Goal: Transaction & Acquisition: Purchase product/service

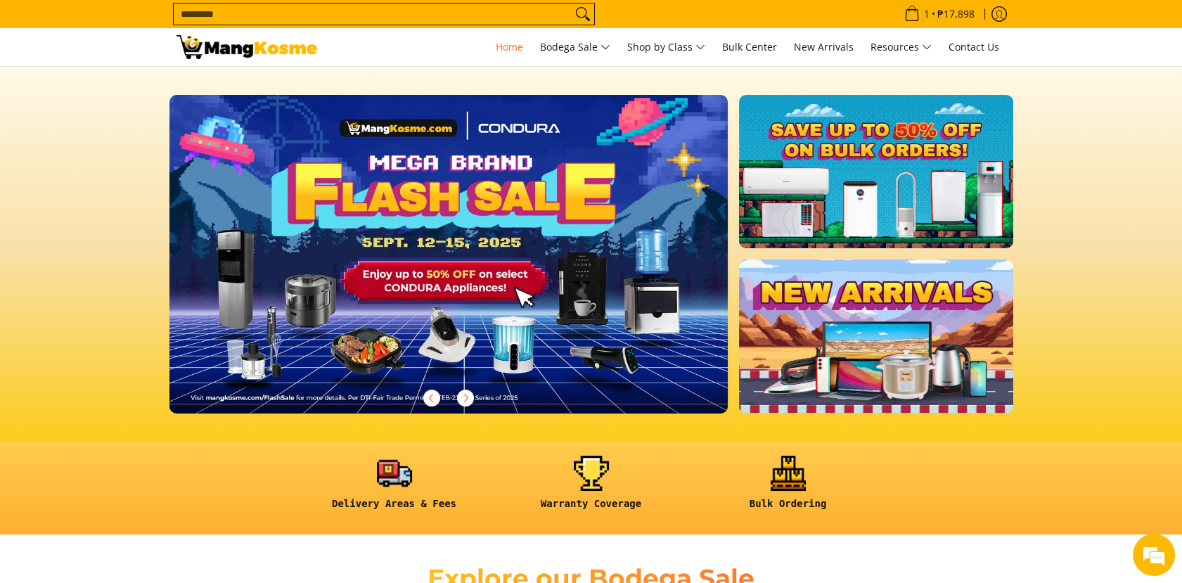
click at [199, 10] on input "Search..." at bounding box center [373, 14] width 398 height 21
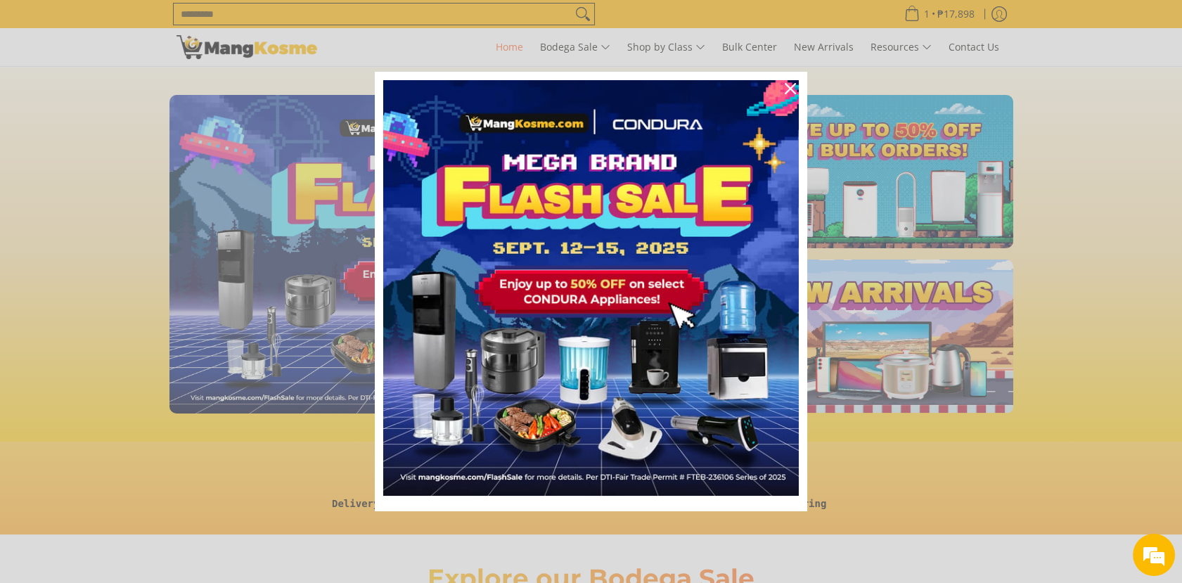
click at [416, 20] on div "Marketing offer form" at bounding box center [591, 291] width 1182 height 583
click at [416, 8] on div "Marketing offer form" at bounding box center [591, 291] width 1182 height 583
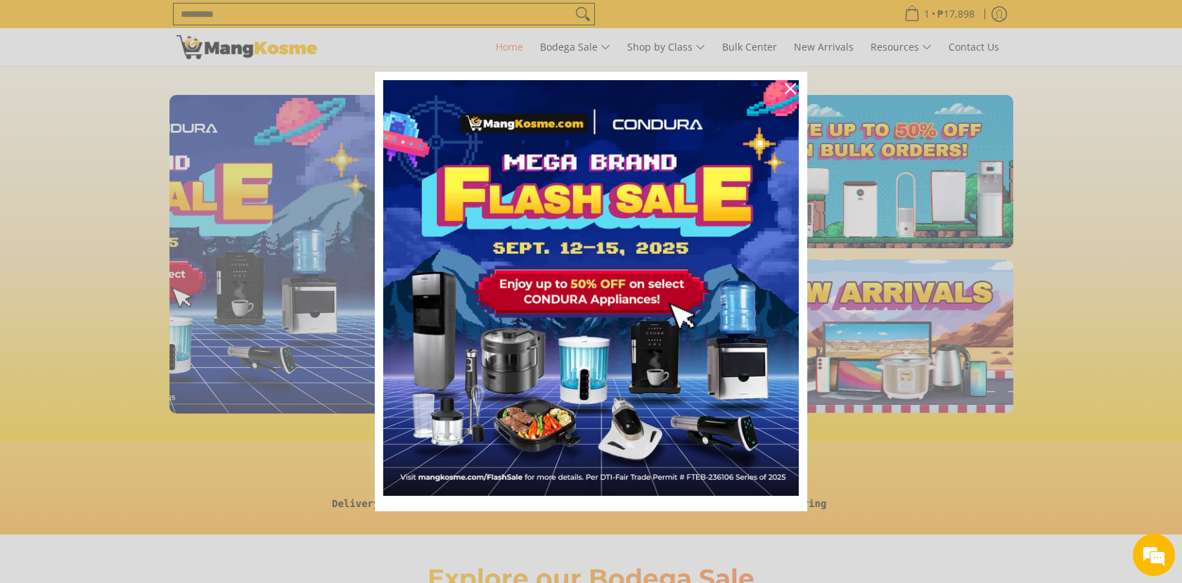
scroll to position [0, 558]
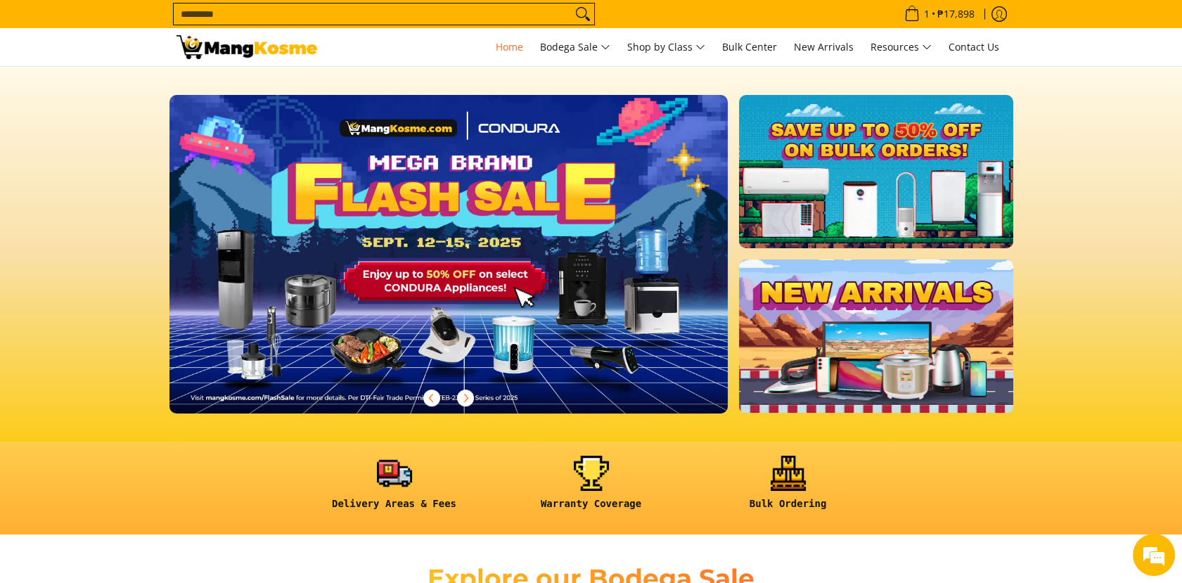
click at [257, 14] on input "Search..." at bounding box center [373, 14] width 398 height 21
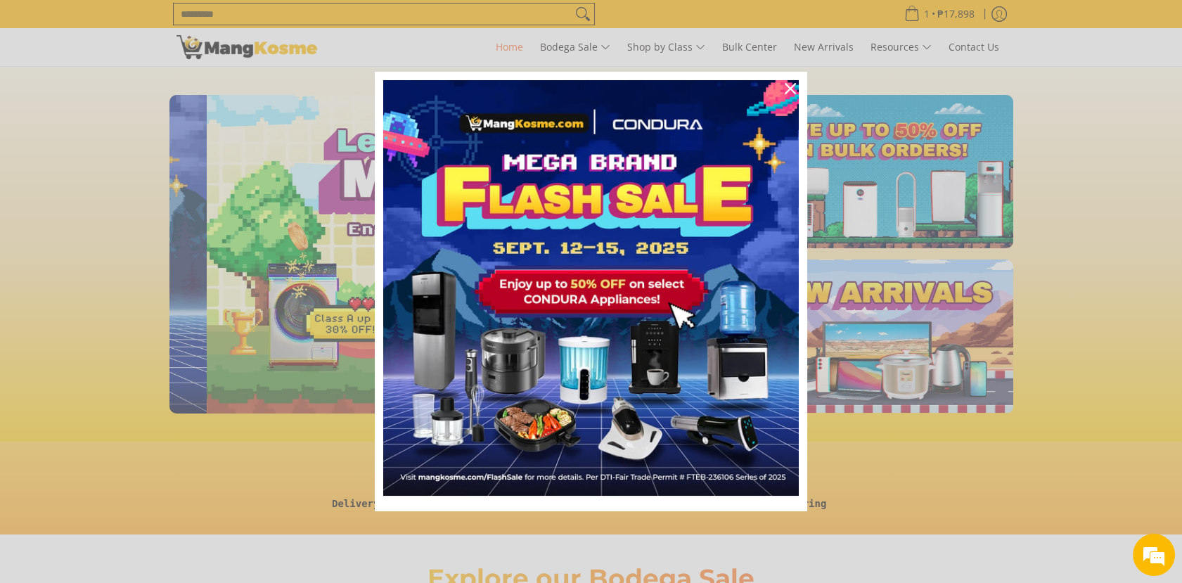
scroll to position [0, 558]
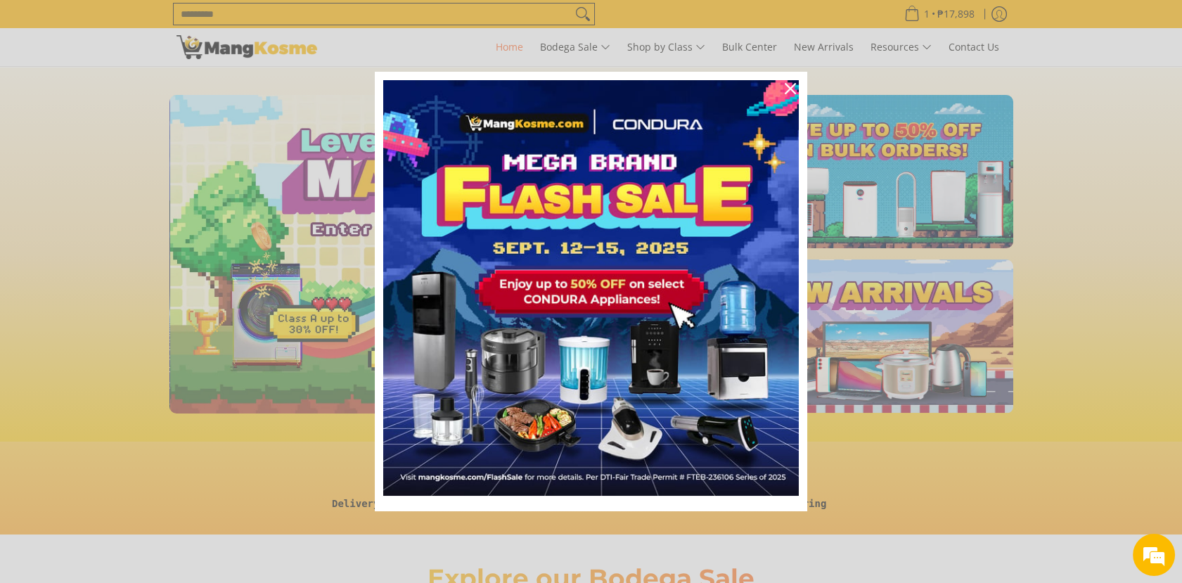
click at [257, 14] on div "Marketing offer form" at bounding box center [591, 291] width 1182 height 583
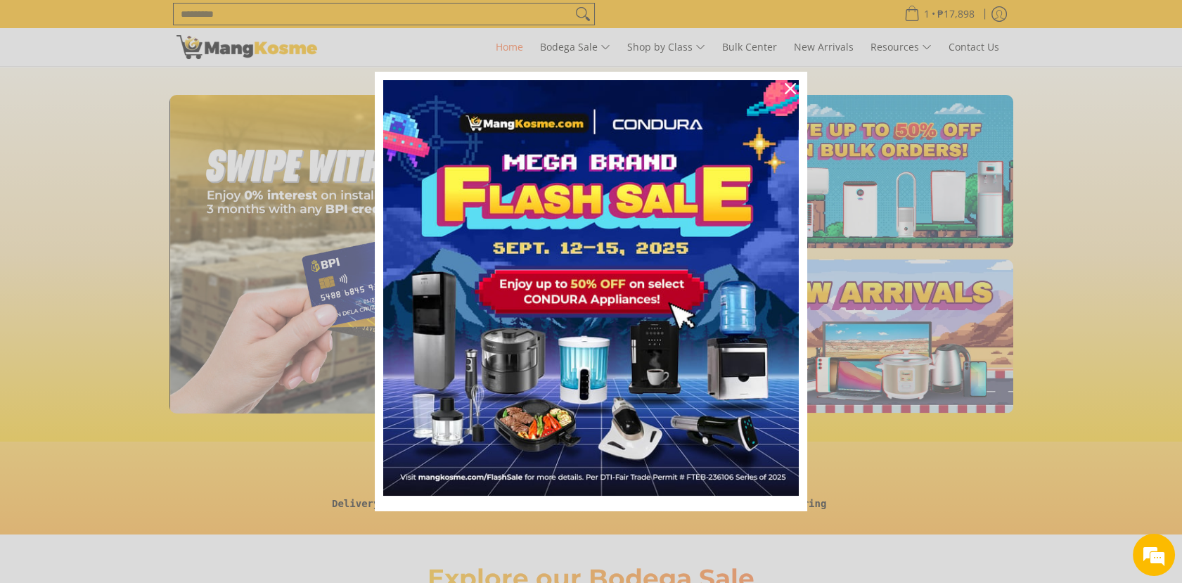
scroll to position [0, 1677]
click at [257, 14] on div "Marketing offer form" at bounding box center [591, 291] width 1182 height 583
click at [264, 20] on div "Marketing offer form" at bounding box center [591, 291] width 1182 height 583
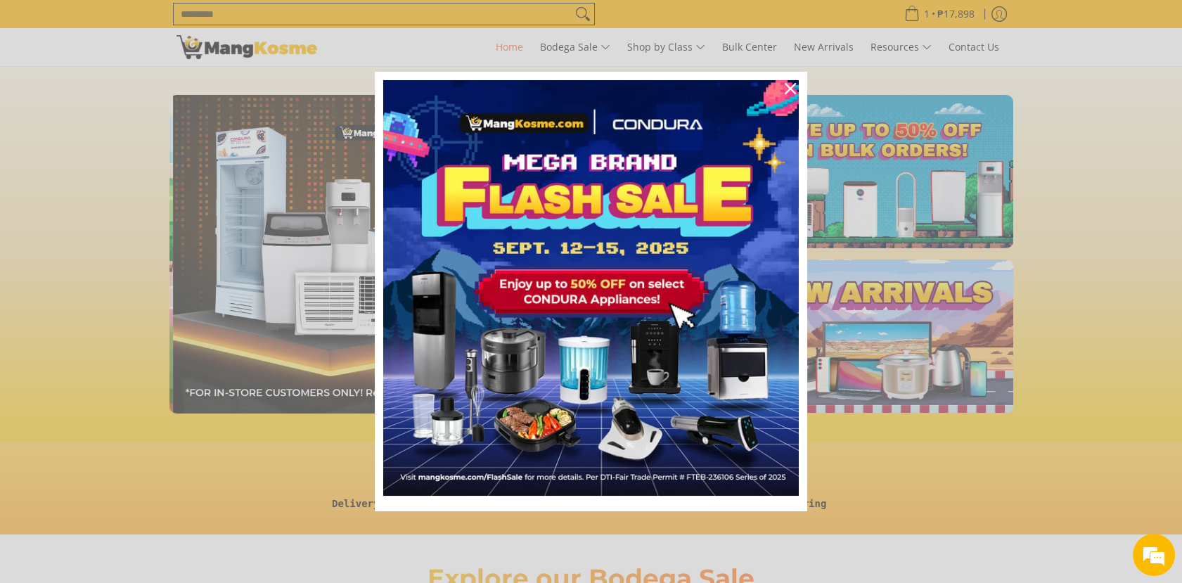
scroll to position [0, 1118]
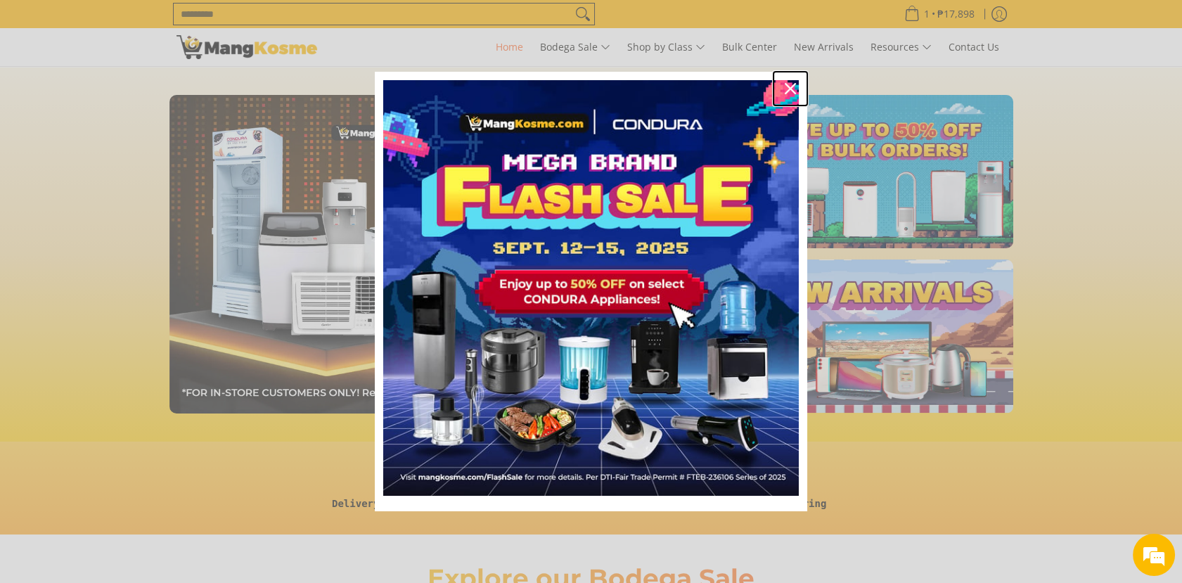
click at [790, 89] on icon "close icon" at bounding box center [790, 88] width 11 height 11
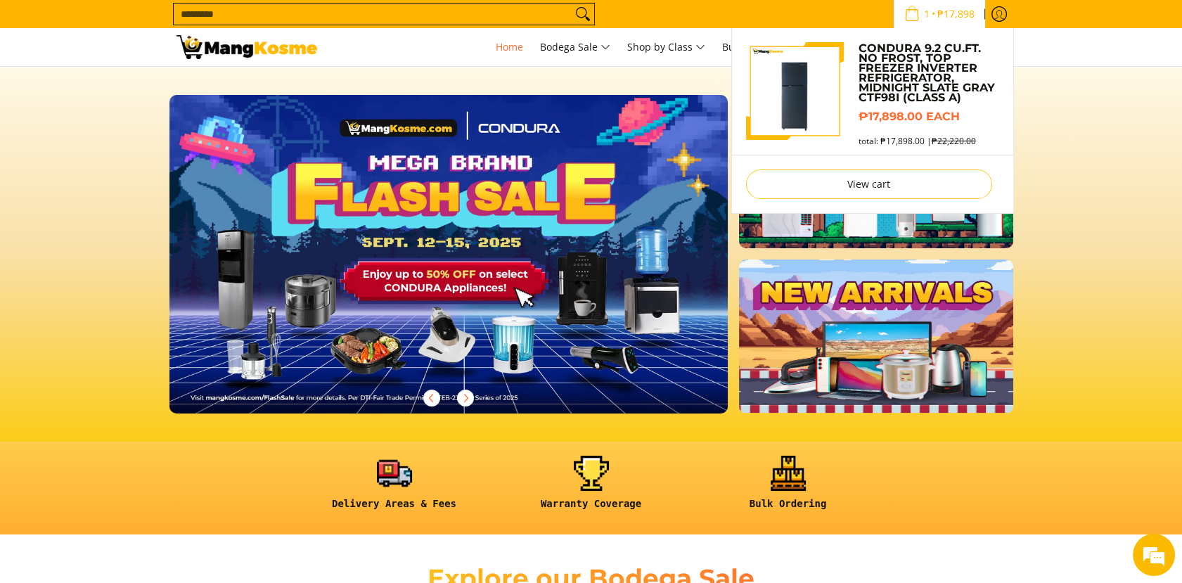
scroll to position [0, 0]
click at [917, 21] on span "1 • ₱17,898" at bounding box center [939, 13] width 79 height 15
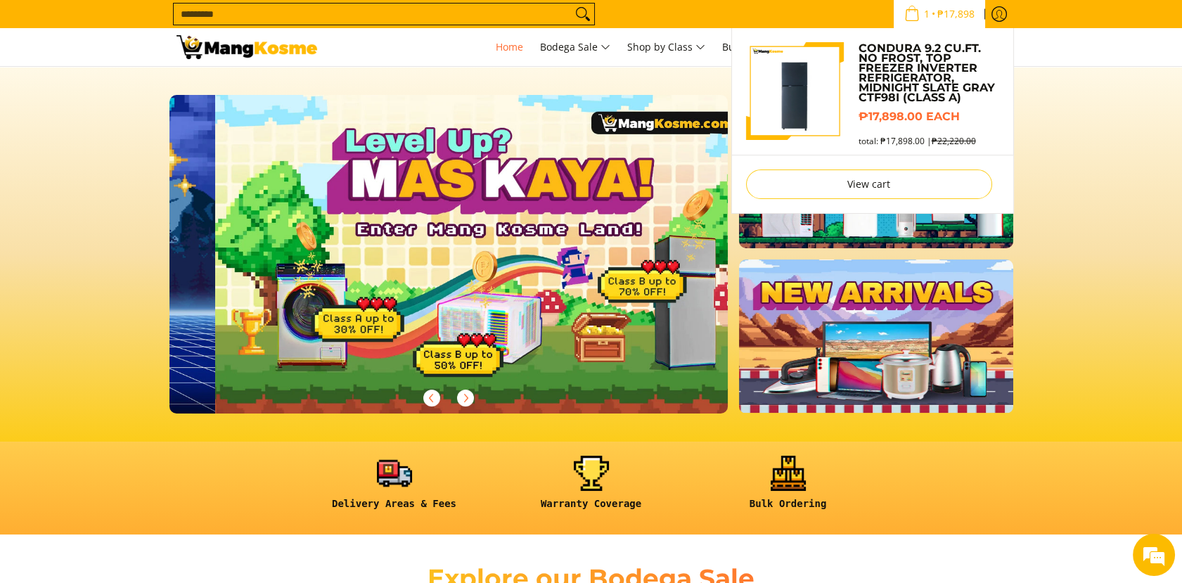
scroll to position [0, 558]
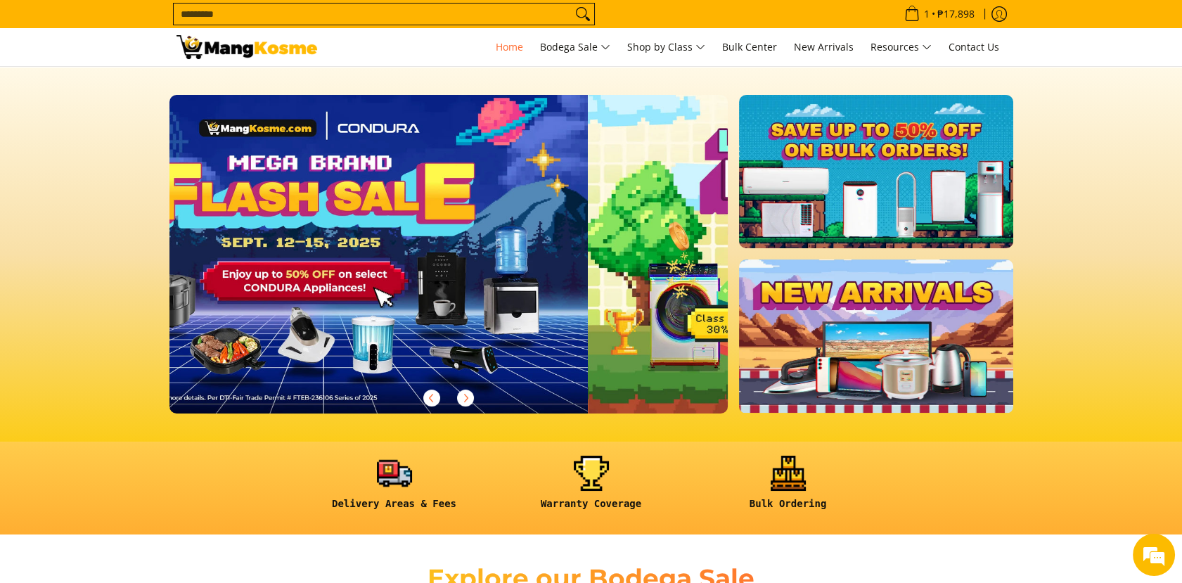
click at [470, 25] on span "Search..." at bounding box center [384, 14] width 422 height 23
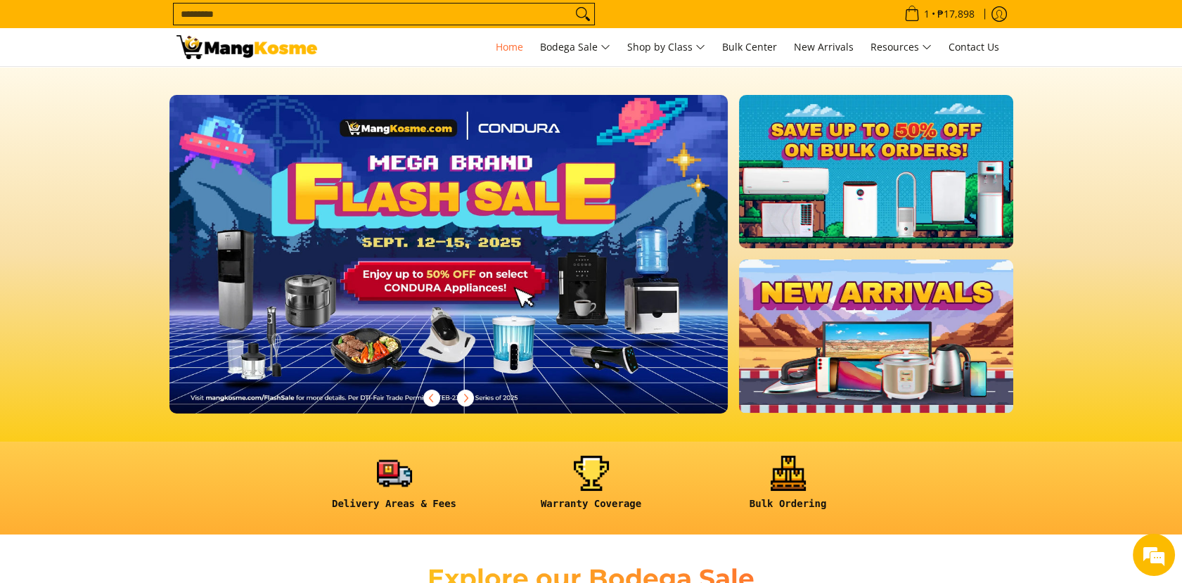
click at [480, 4] on input "Search..." at bounding box center [373, 14] width 398 height 21
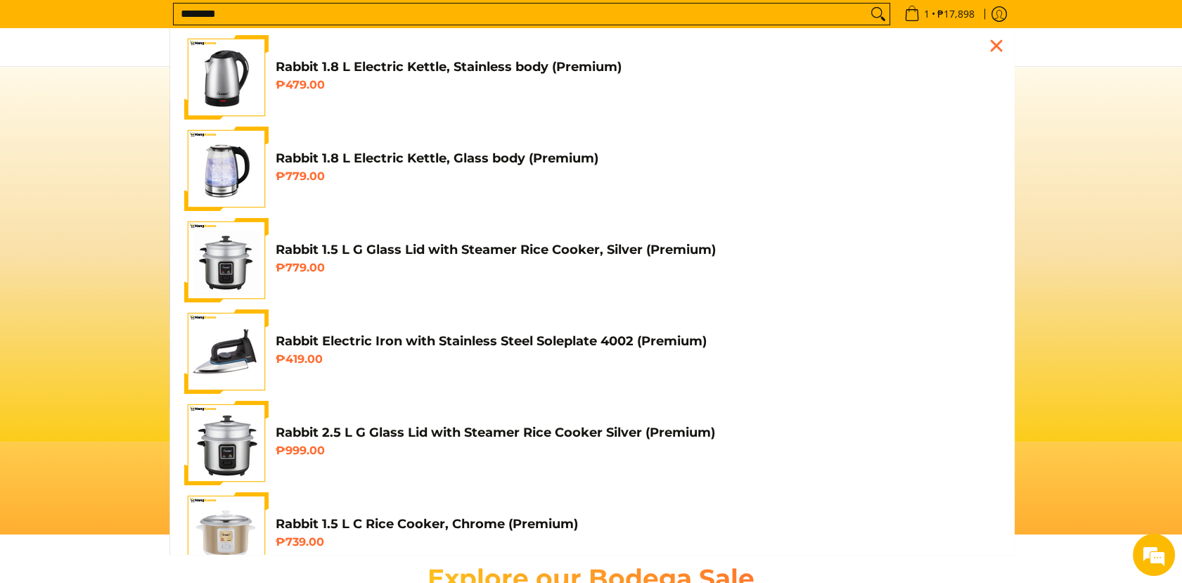
scroll to position [0, 1118]
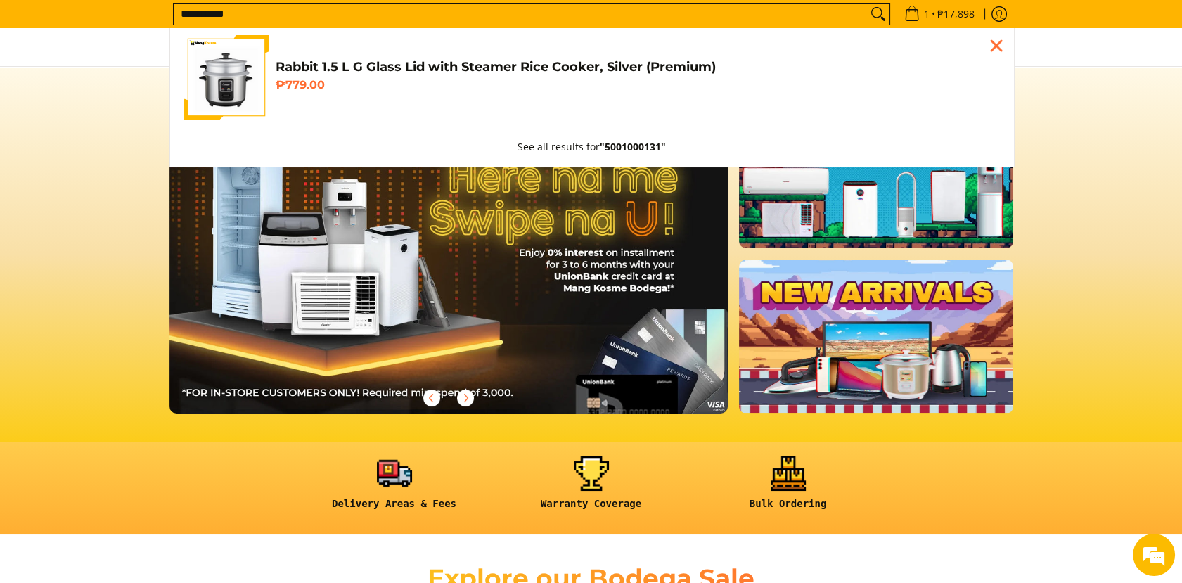
type input "**********"
click at [456, 44] on link "Rabbit 1.5 L G Glass Lid with Steamer Rice Cooker, Silver (Premium) ₱779.00" at bounding box center [592, 77] width 816 height 84
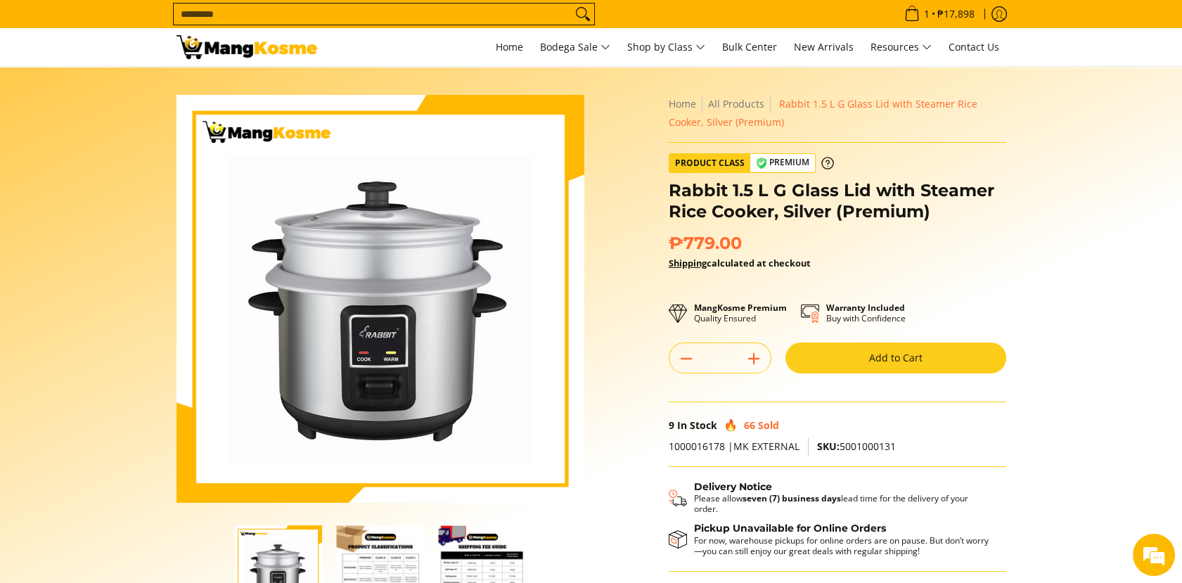
click at [854, 369] on button "Add to Cart" at bounding box center [896, 357] width 221 height 31
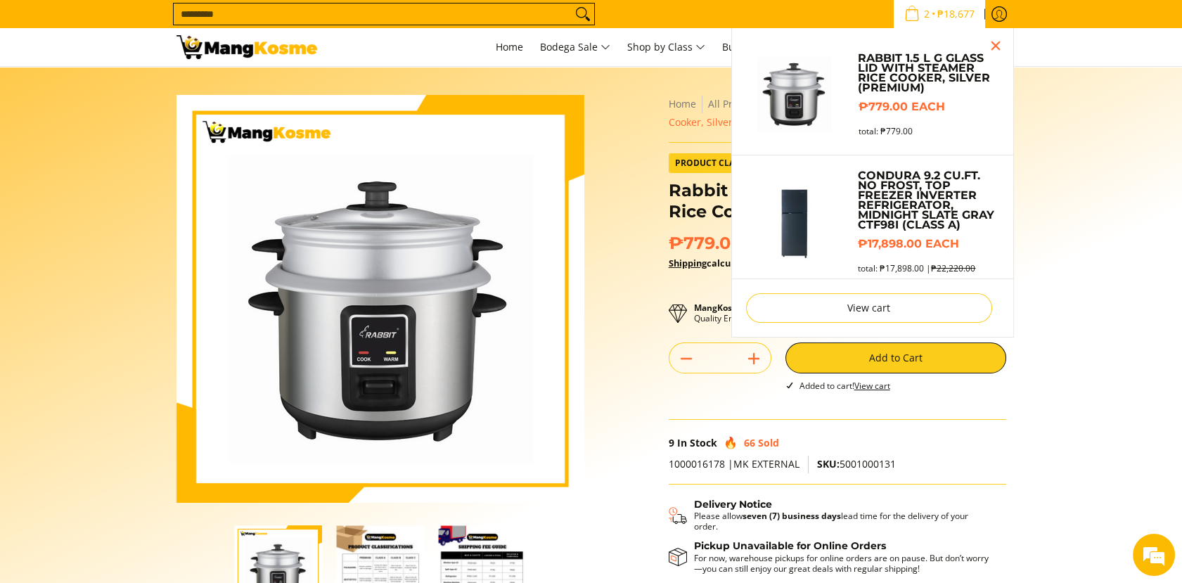
click at [795, 110] on img "Sub Menu" at bounding box center [795, 91] width 98 height 98
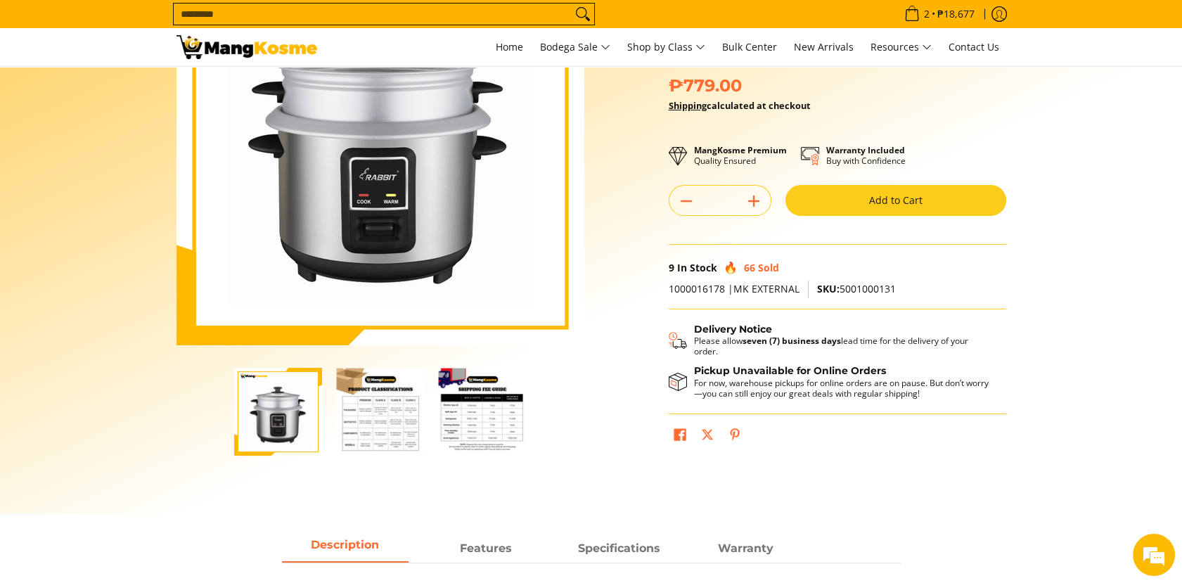
scroll to position [156, 0]
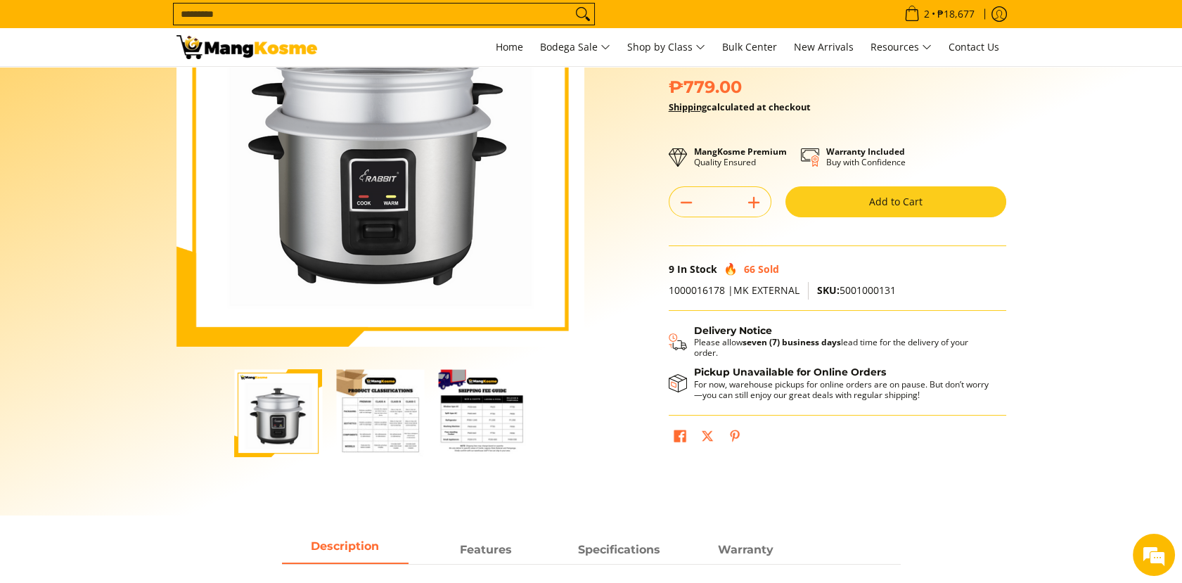
click at [926, 190] on button "Add to Cart" at bounding box center [896, 201] width 221 height 31
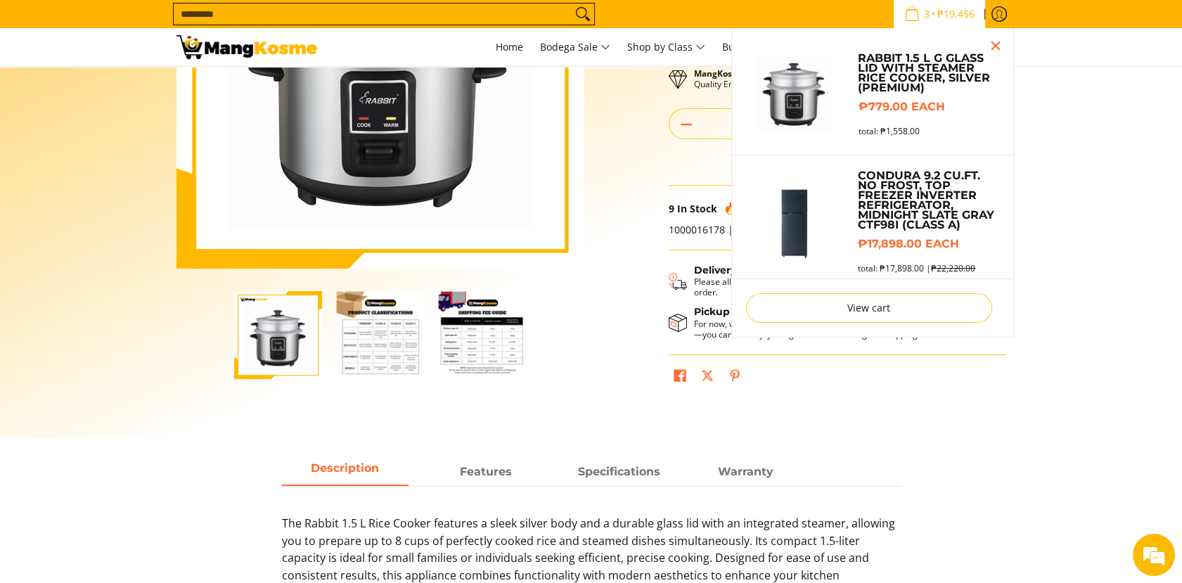
scroll to position [170, 0]
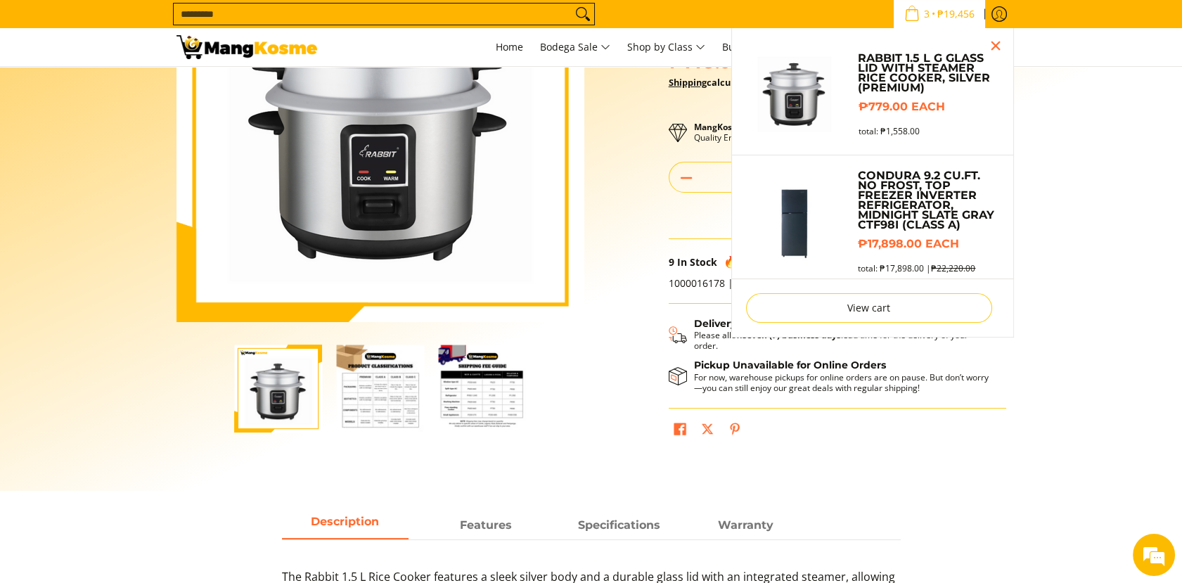
click at [925, 11] on span "3" at bounding box center [927, 14] width 10 height 10
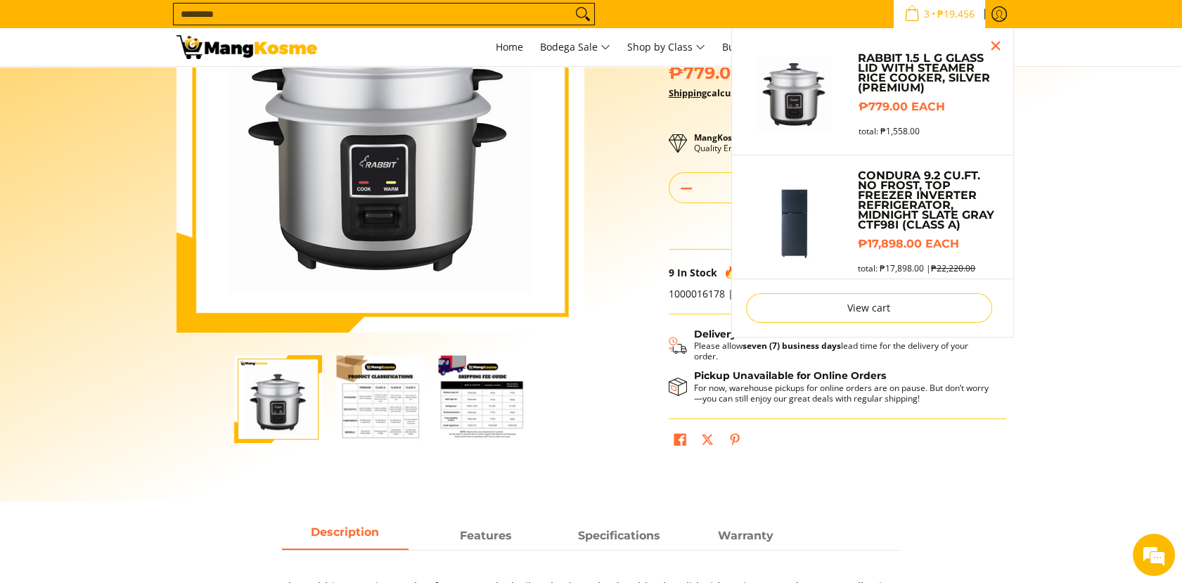
scroll to position [0, 0]
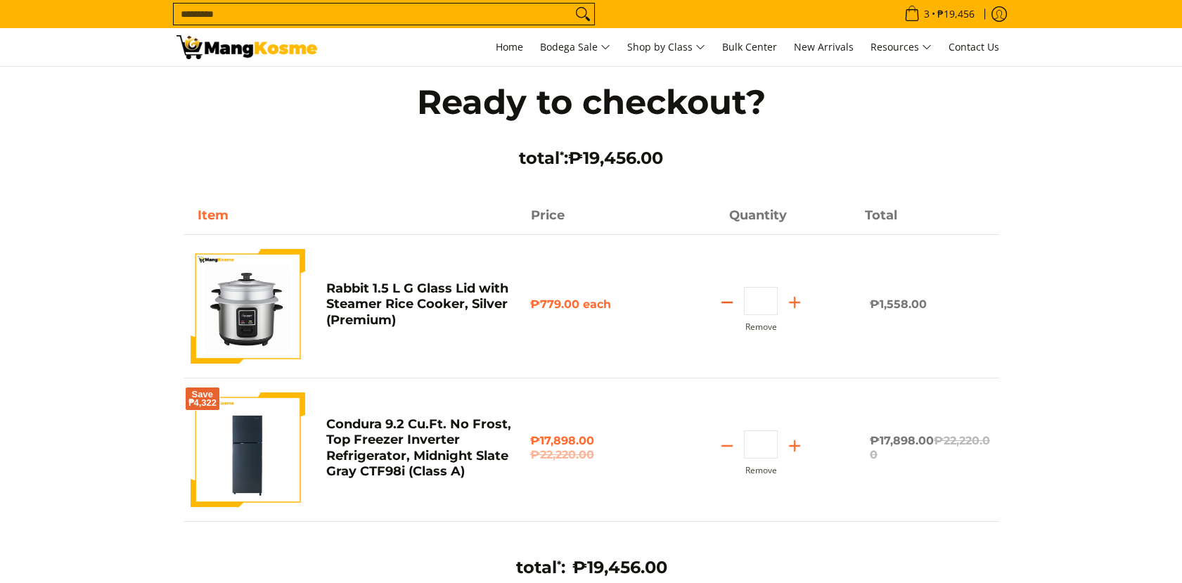
click at [728, 298] on icon "Subtract" at bounding box center [727, 303] width 20 height 20
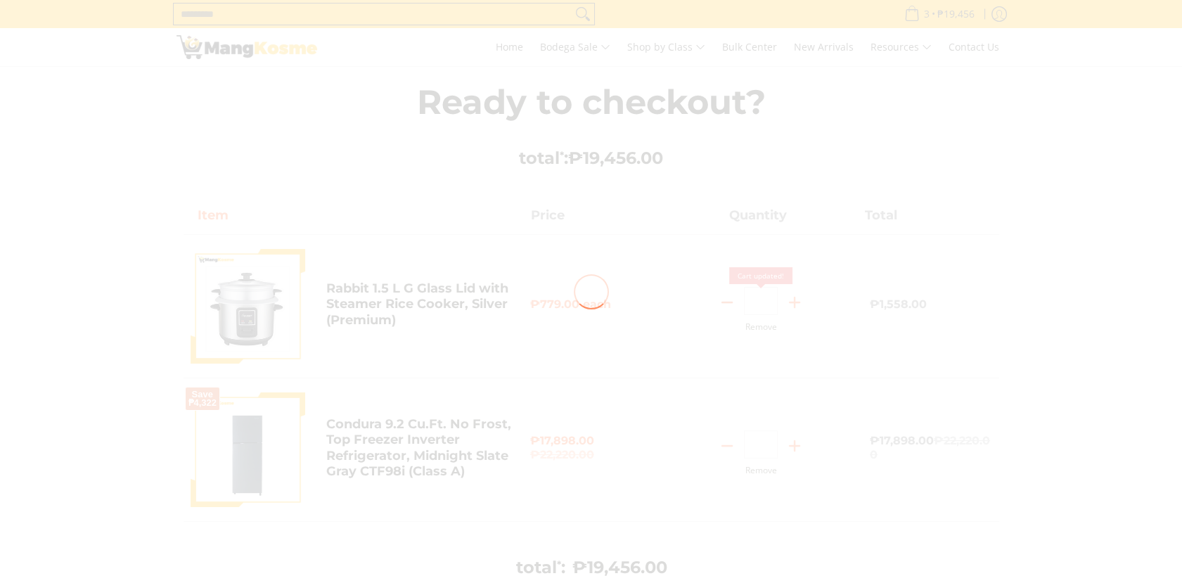
type input "*"
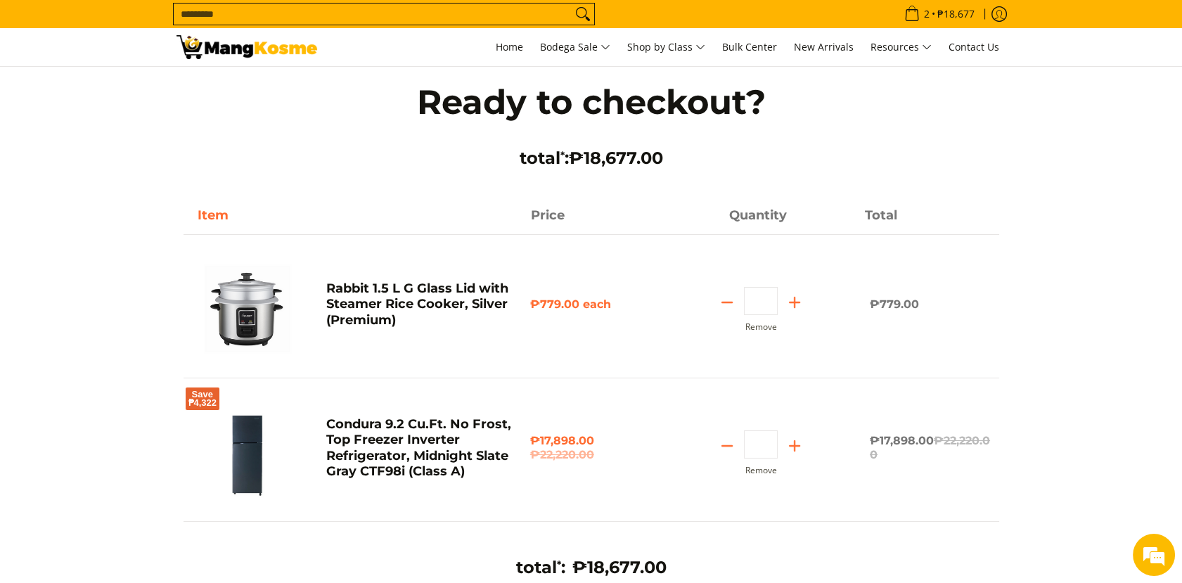
click at [267, 295] on img at bounding box center [248, 306] width 115 height 115
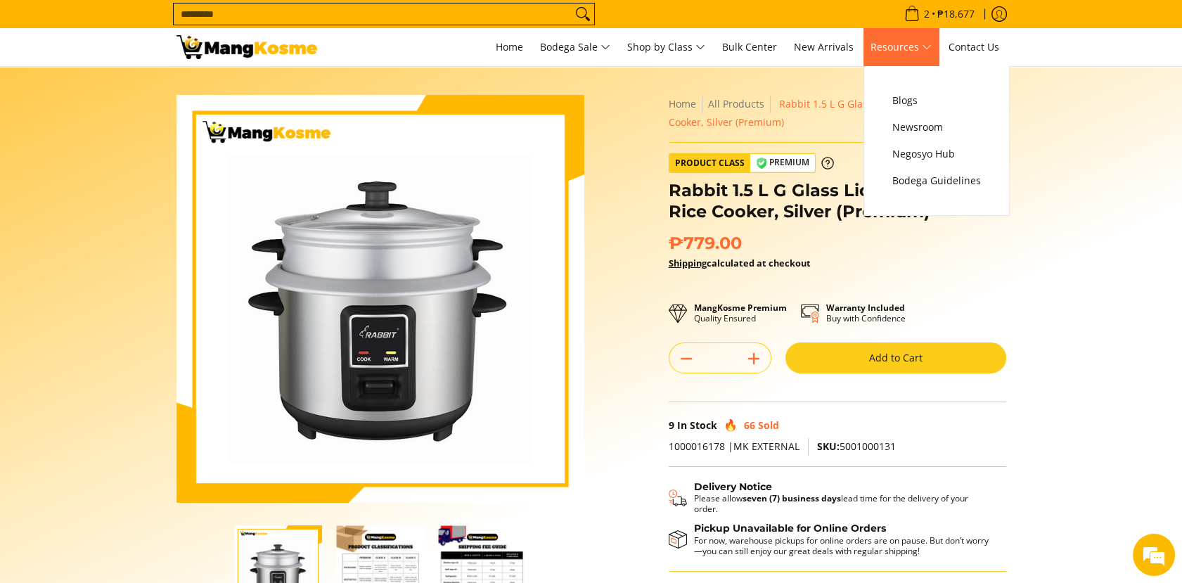
click at [909, 57] on link "Resources" at bounding box center [901, 47] width 75 height 38
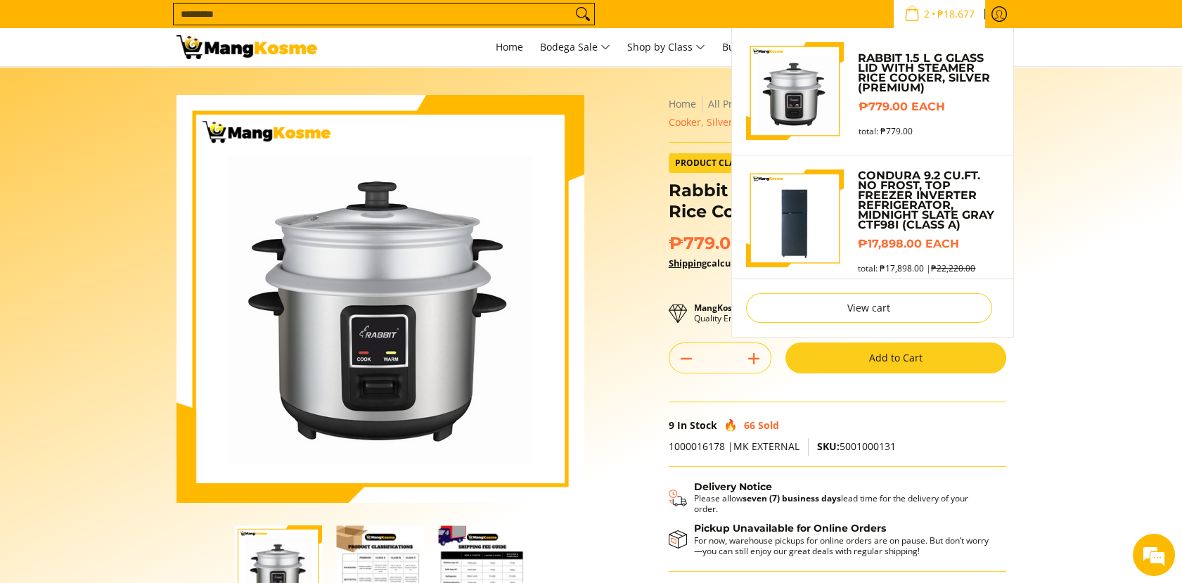
click at [900, 11] on span "2 • ₱18,677" at bounding box center [939, 13] width 79 height 15
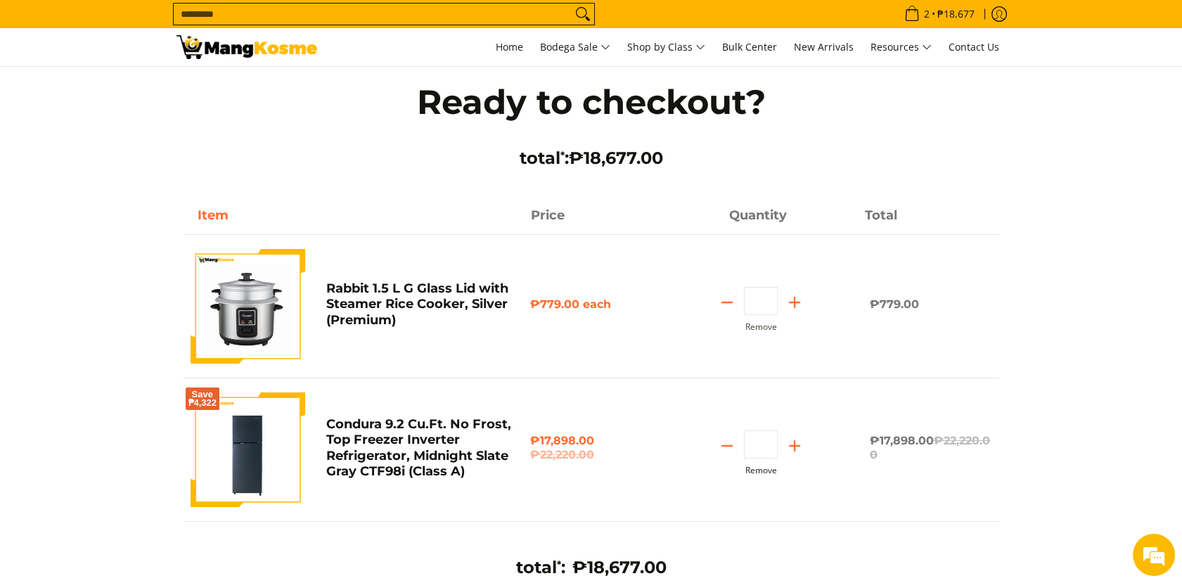
click at [765, 466] on button "Remove" at bounding box center [761, 471] width 32 height 10
type input "*"
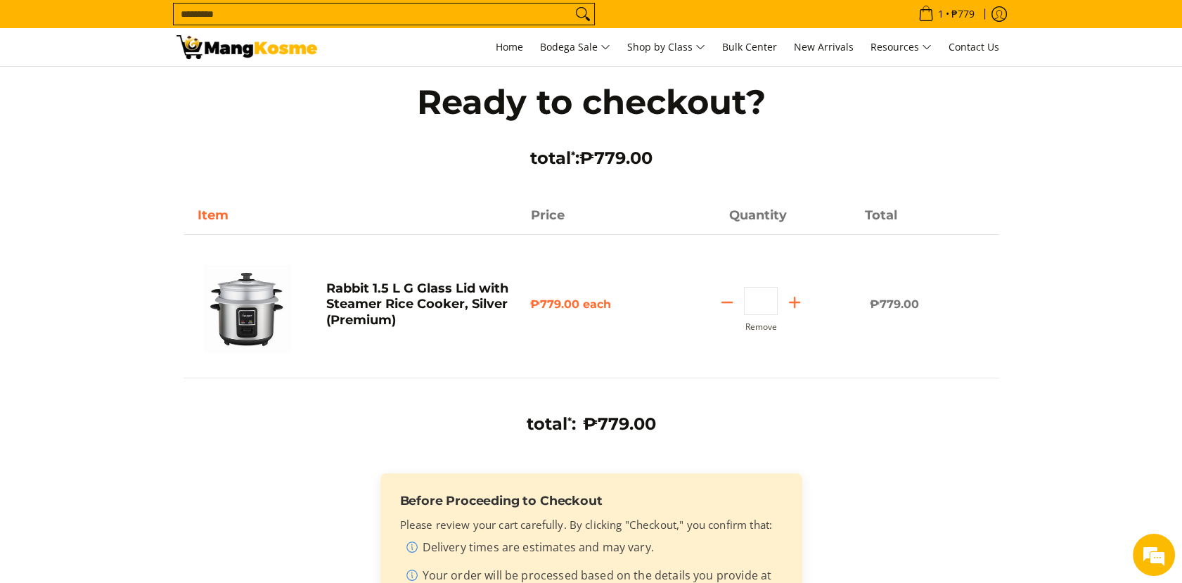
scroll to position [234, 0]
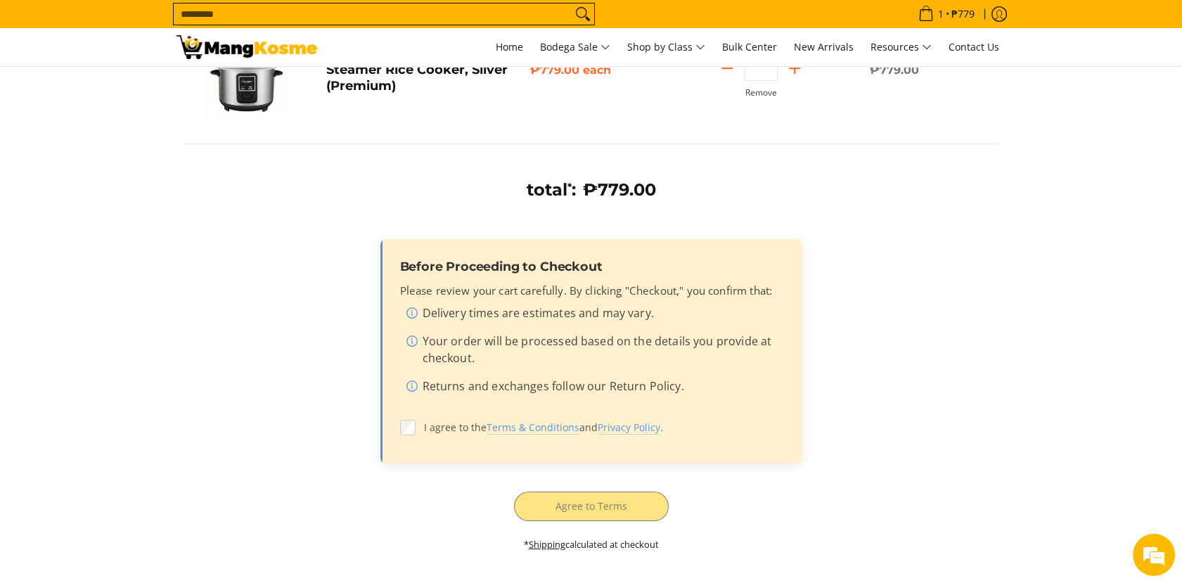
click at [417, 432] on label "I agree to the Terms & Conditions and Privacy Policy ." at bounding box center [591, 427] width 383 height 27
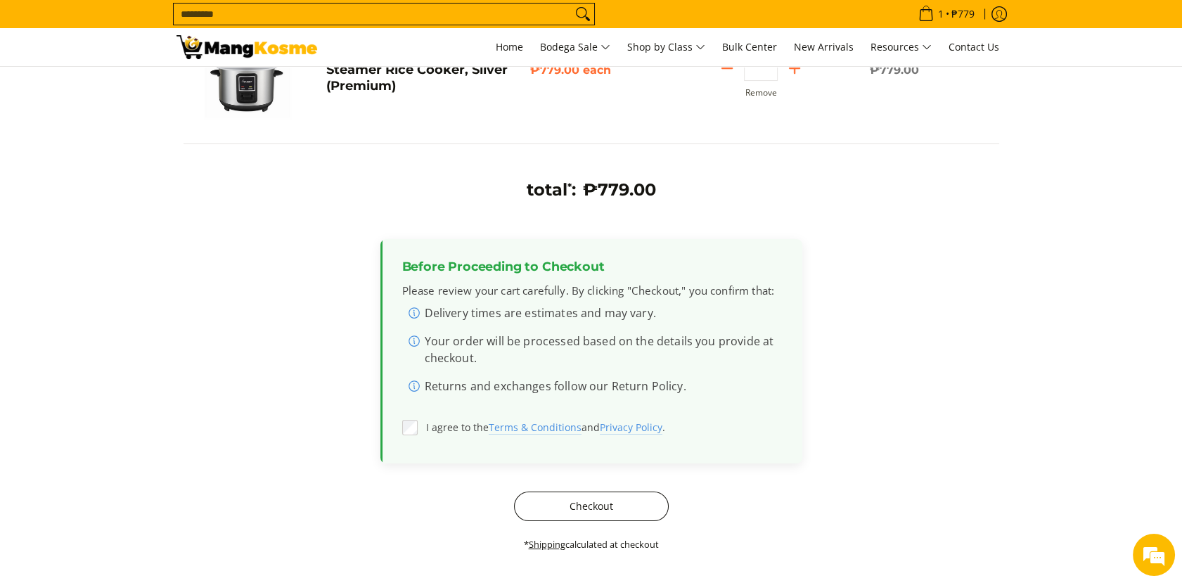
click at [554, 514] on button "Checkout" at bounding box center [591, 507] width 155 height 30
